Goal: Transaction & Acquisition: Subscribe to service/newsletter

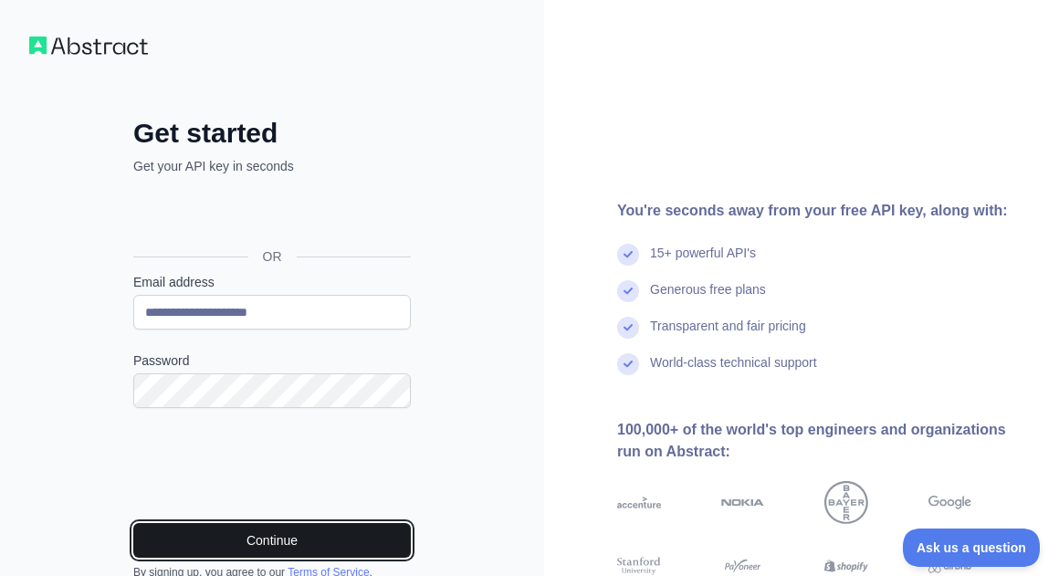
click at [352, 550] on button "Continue" at bounding box center [272, 540] width 278 height 35
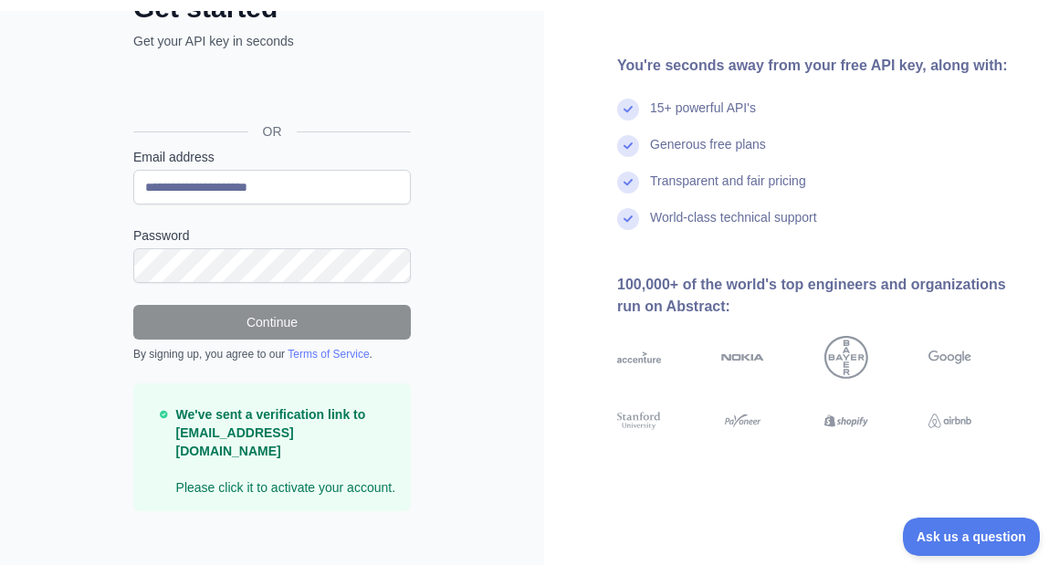
scroll to position [114, 0]
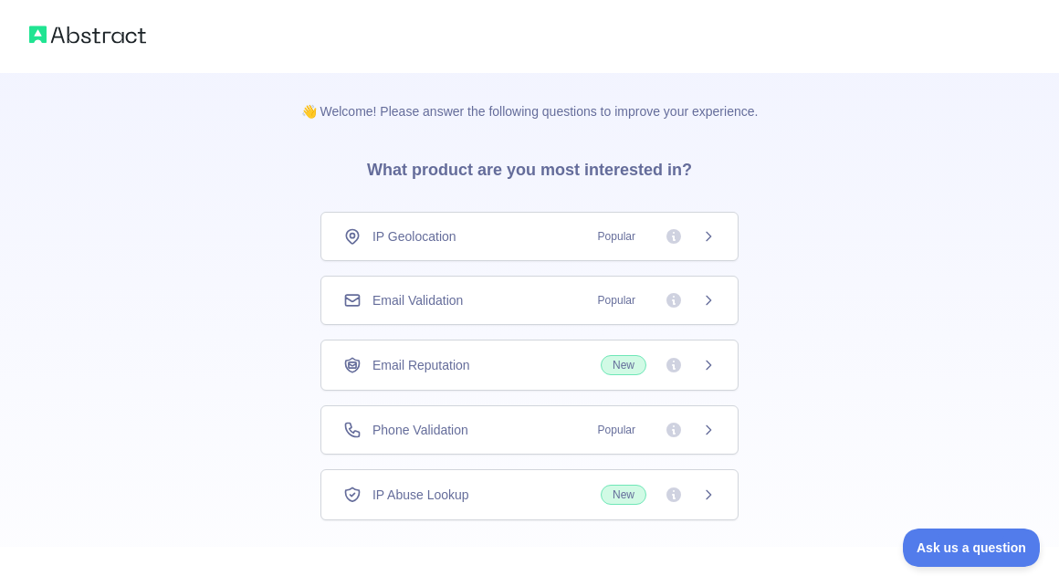
click at [709, 433] on icon at bounding box center [709, 430] width 5 height 8
click at [705, 299] on icon at bounding box center [708, 300] width 15 height 15
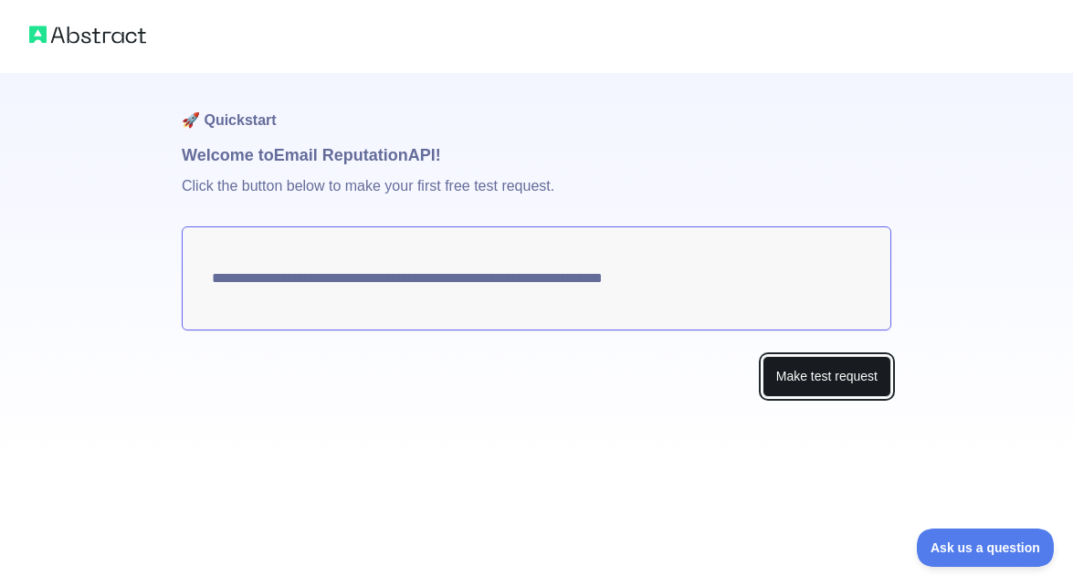
click at [838, 379] on button "Make test request" at bounding box center [827, 376] width 129 height 41
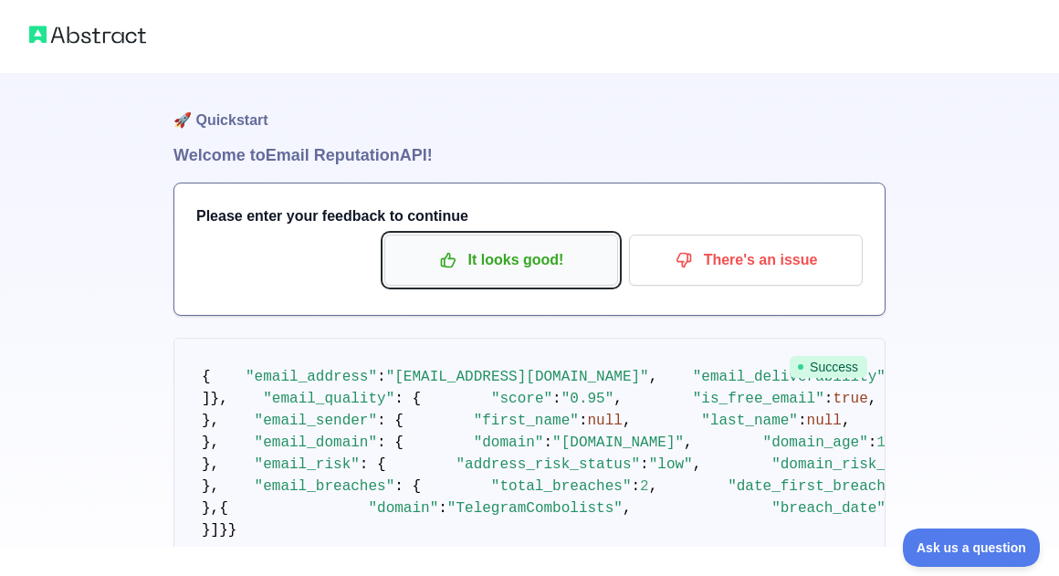
click at [504, 260] on p "It looks good!" at bounding box center [501, 260] width 206 height 31
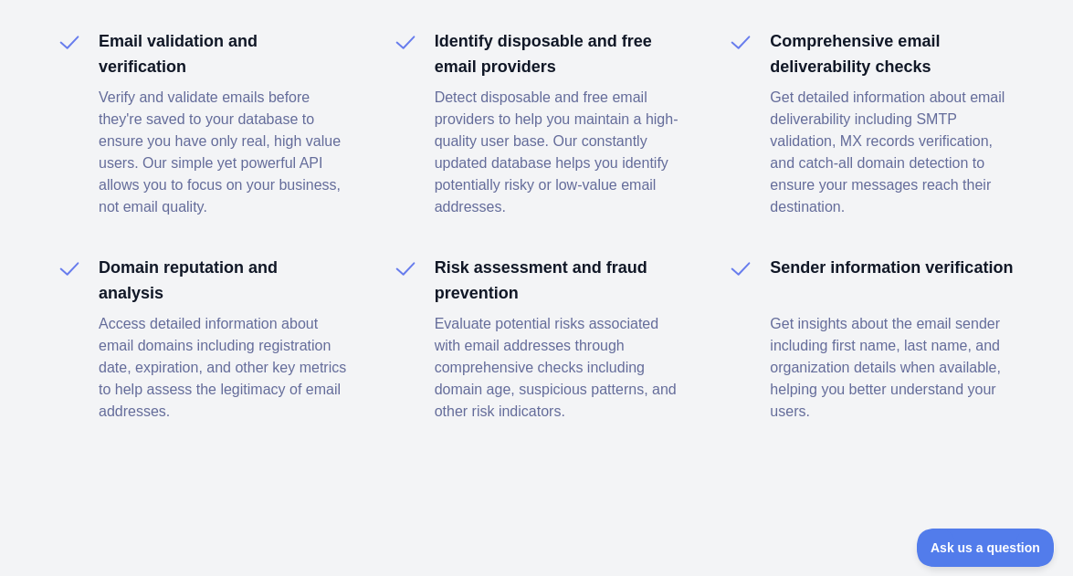
scroll to position [2944, 0]
